Goal: Task Accomplishment & Management: Manage account settings

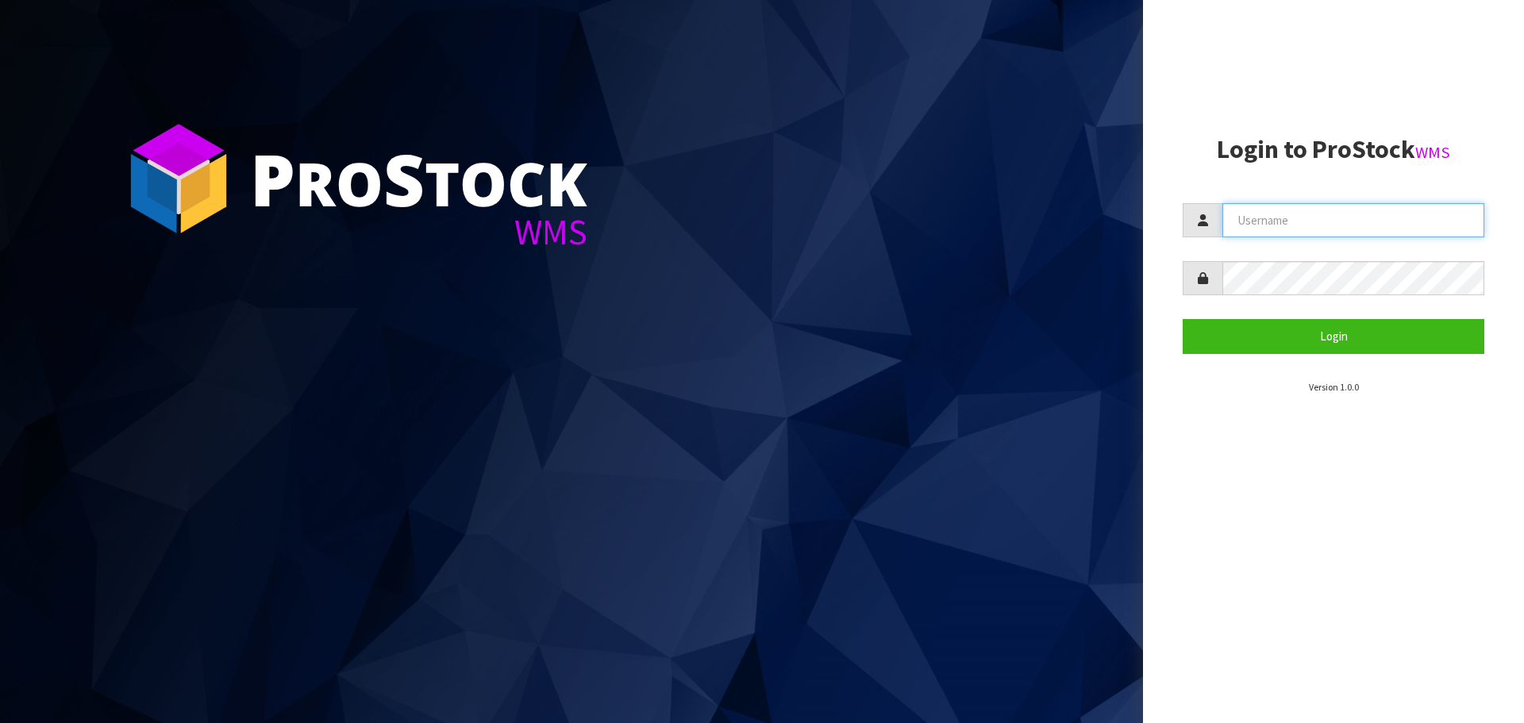
click at [1251, 210] on input "text" at bounding box center [1354, 220] width 262 height 34
type input "PACIFICBIOLOGICS"
click at [1183, 319] on button "Login" at bounding box center [1334, 336] width 302 height 34
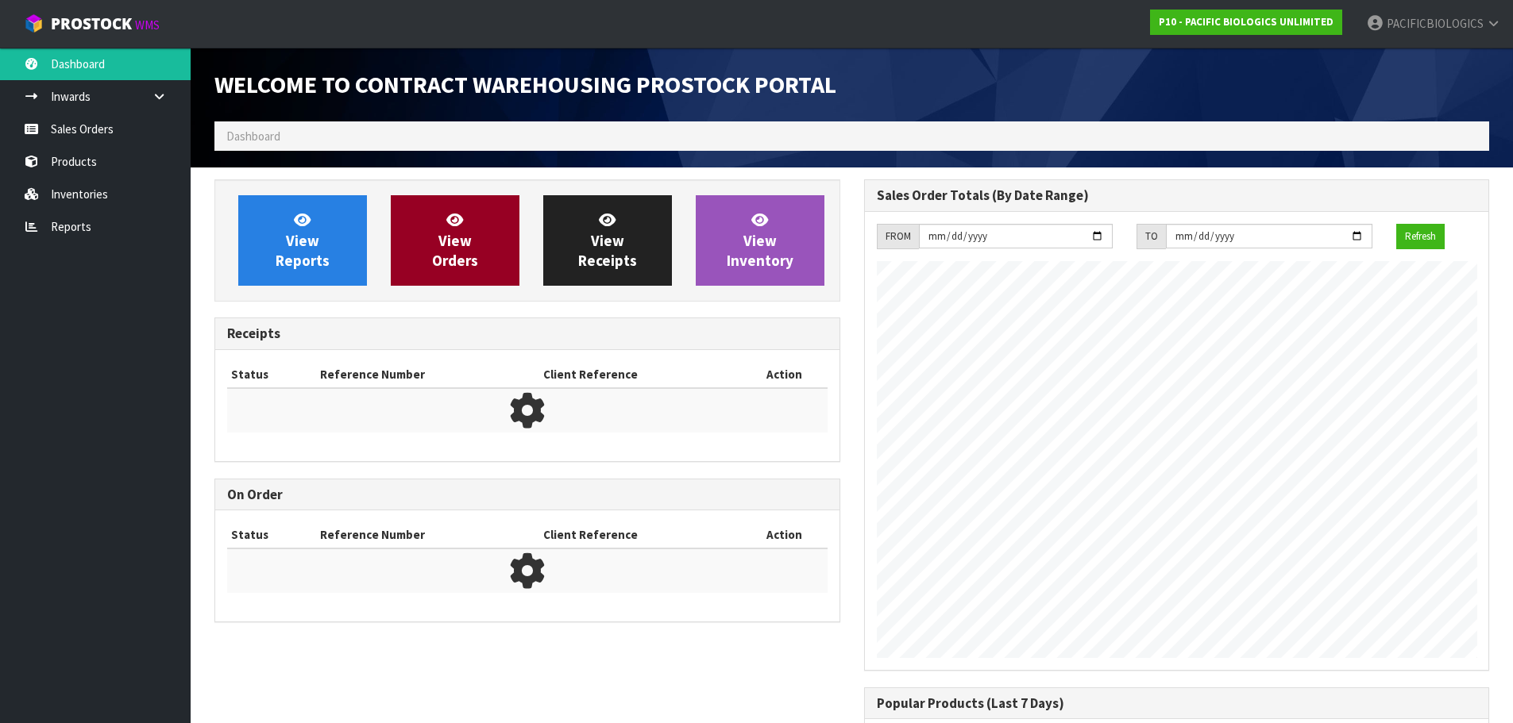
scroll to position [700, 649]
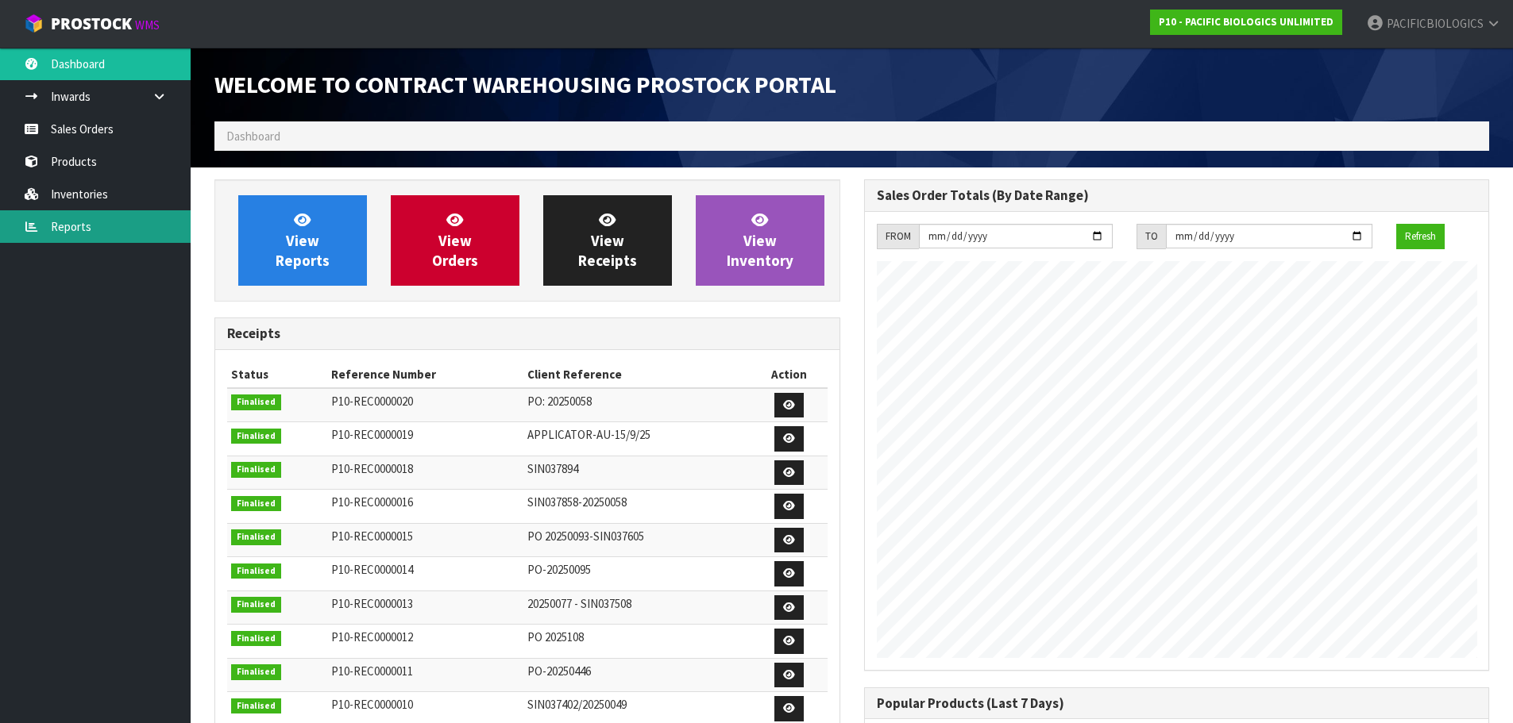
click at [75, 222] on link "Reports" at bounding box center [95, 226] width 191 height 33
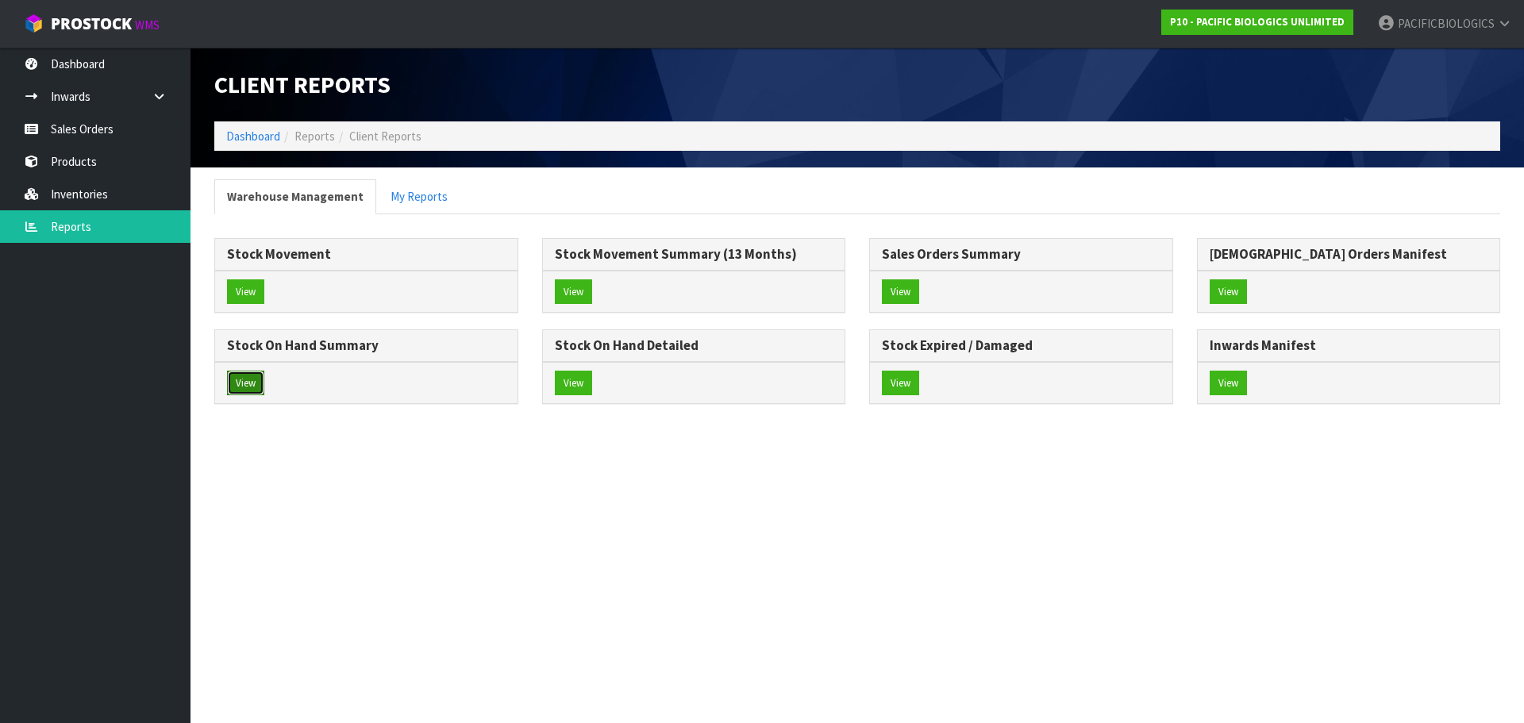
click at [252, 390] on button "View" at bounding box center [245, 383] width 37 height 25
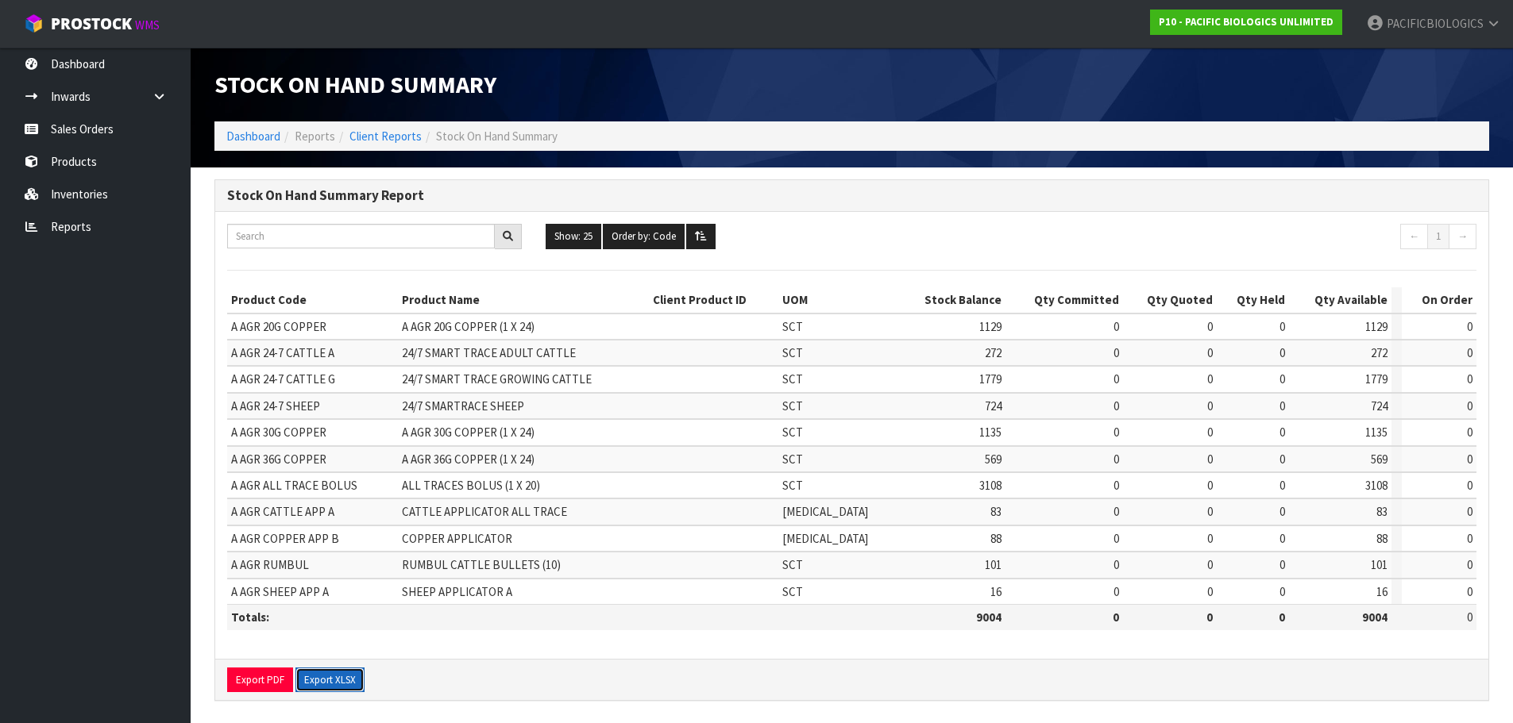
click at [324, 677] on button "Export XLSX" at bounding box center [329, 680] width 69 height 25
click at [118, 129] on link "Sales Orders" at bounding box center [95, 129] width 191 height 33
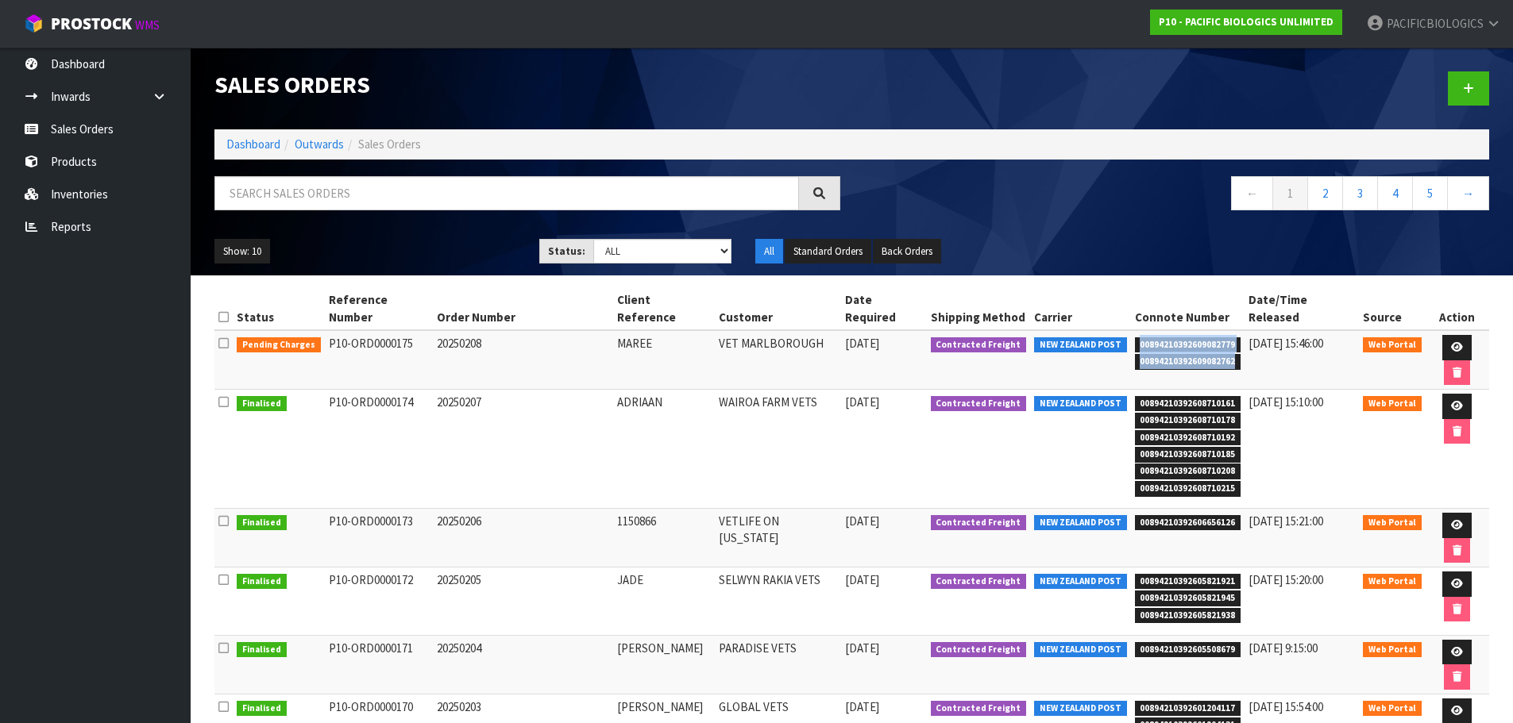
drag, startPoint x: 1235, startPoint y: 345, endPoint x: 1133, endPoint y: 326, distance: 103.3
click at [1135, 335] on ul "00894210392609082779 00894210392609082762" at bounding box center [1188, 352] width 106 height 34
copy ul "00894210392609082779 00894210392609082762"
